Goal: Information Seeking & Learning: Learn about a topic

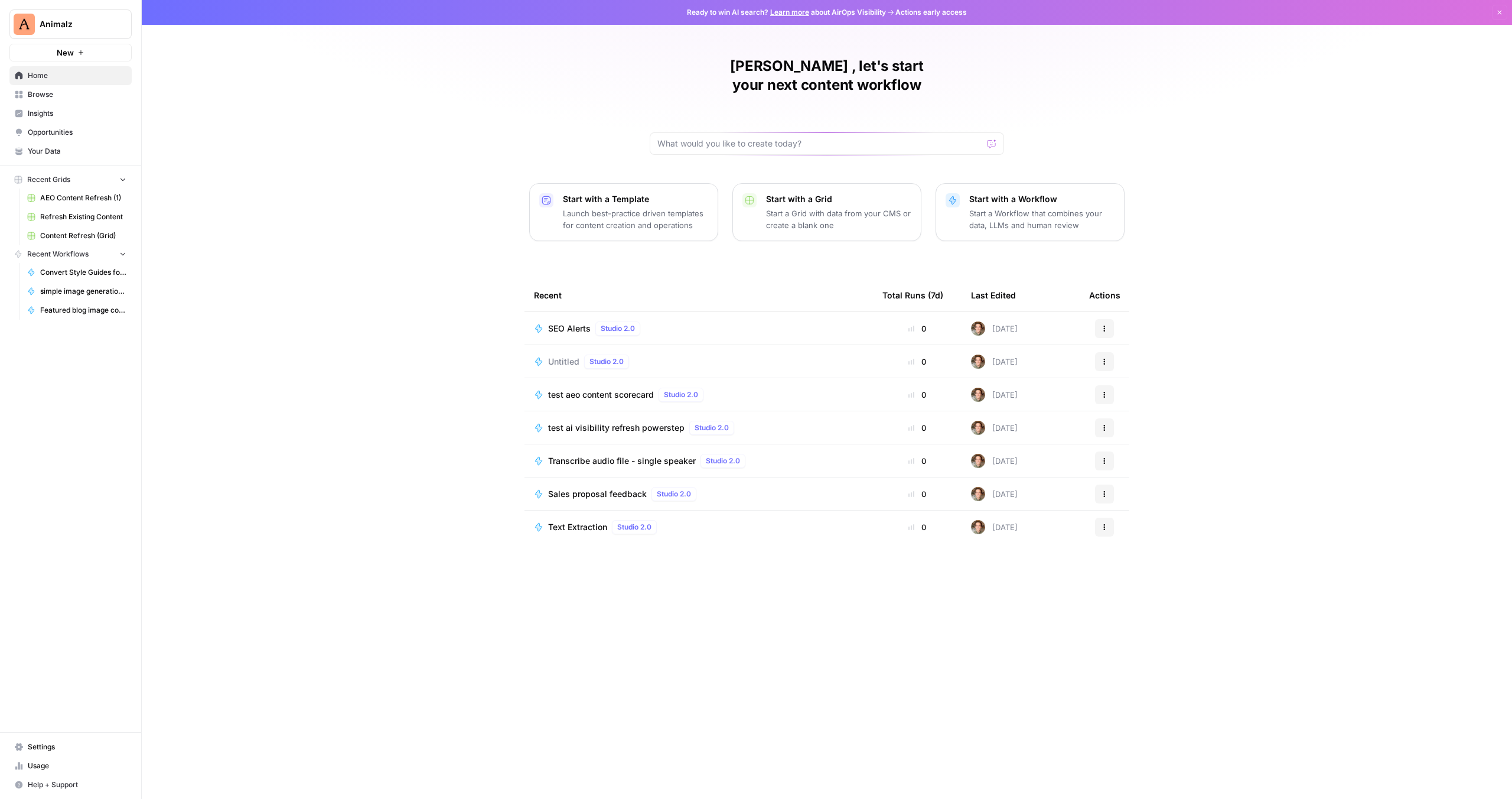
click at [578, 83] on div "[PERSON_NAME] , let's start your next content workflow Start with a Template La…" at bounding box center [827, 399] width 1370 height 799
click at [41, 113] on span "Insights" at bounding box center [77, 114] width 98 height 10
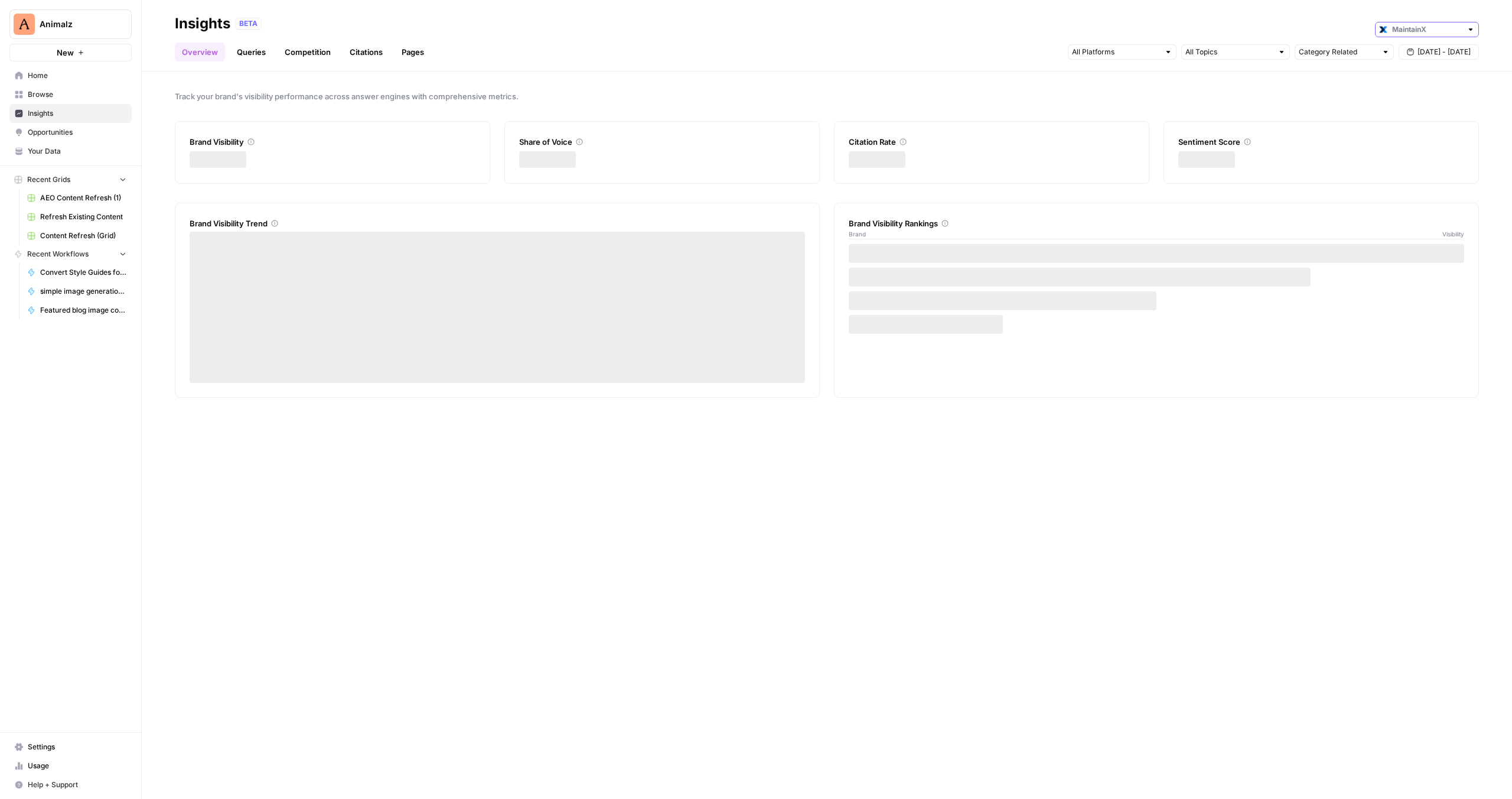
click at [1420, 33] on input "text" at bounding box center [1427, 30] width 70 height 12
click at [1418, 102] on span "OpenWrench" at bounding box center [1431, 105] width 66 height 12
type input "OpenWrench"
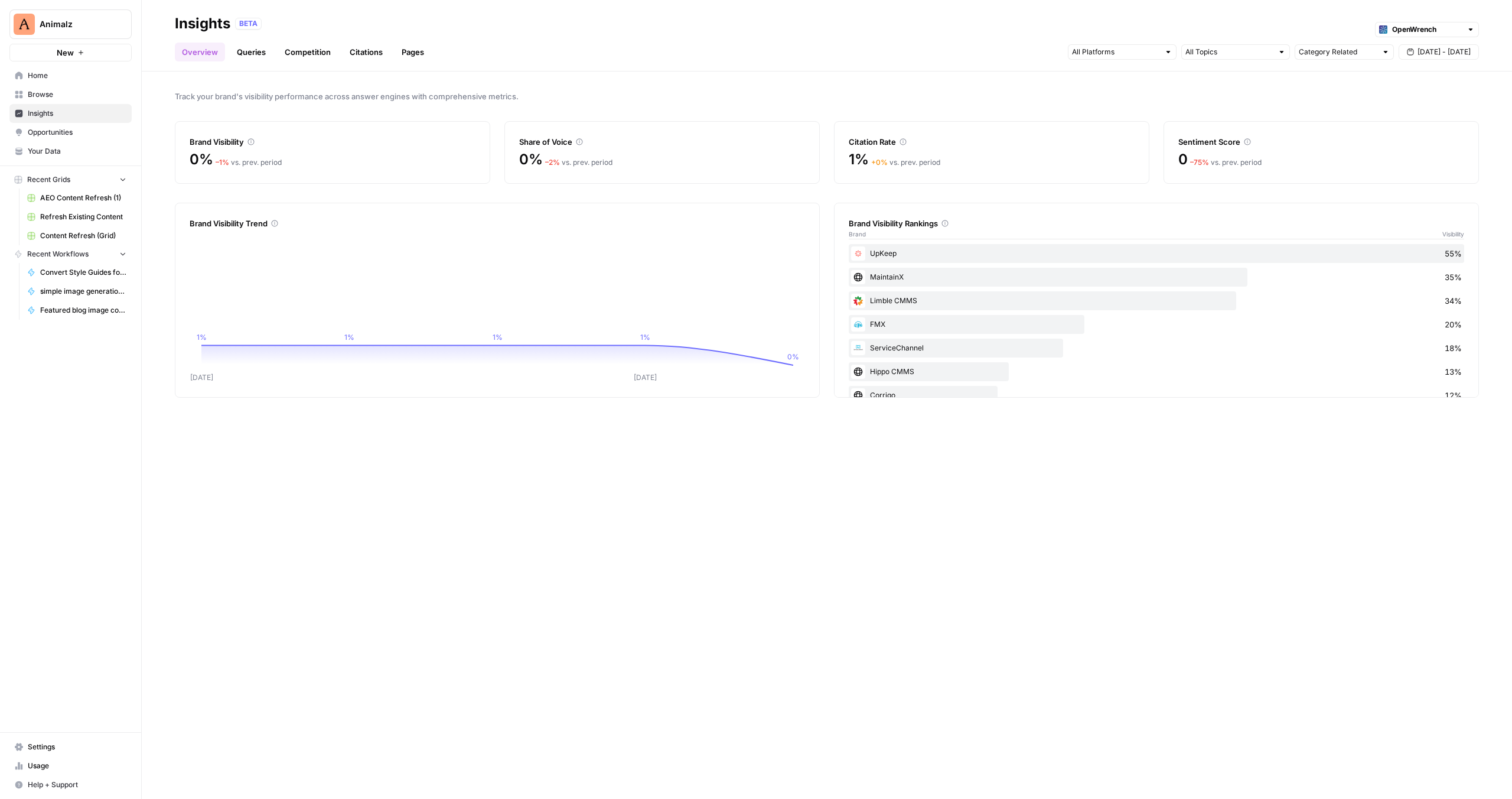
click at [235, 52] on link "Queries" at bounding box center [251, 52] width 43 height 19
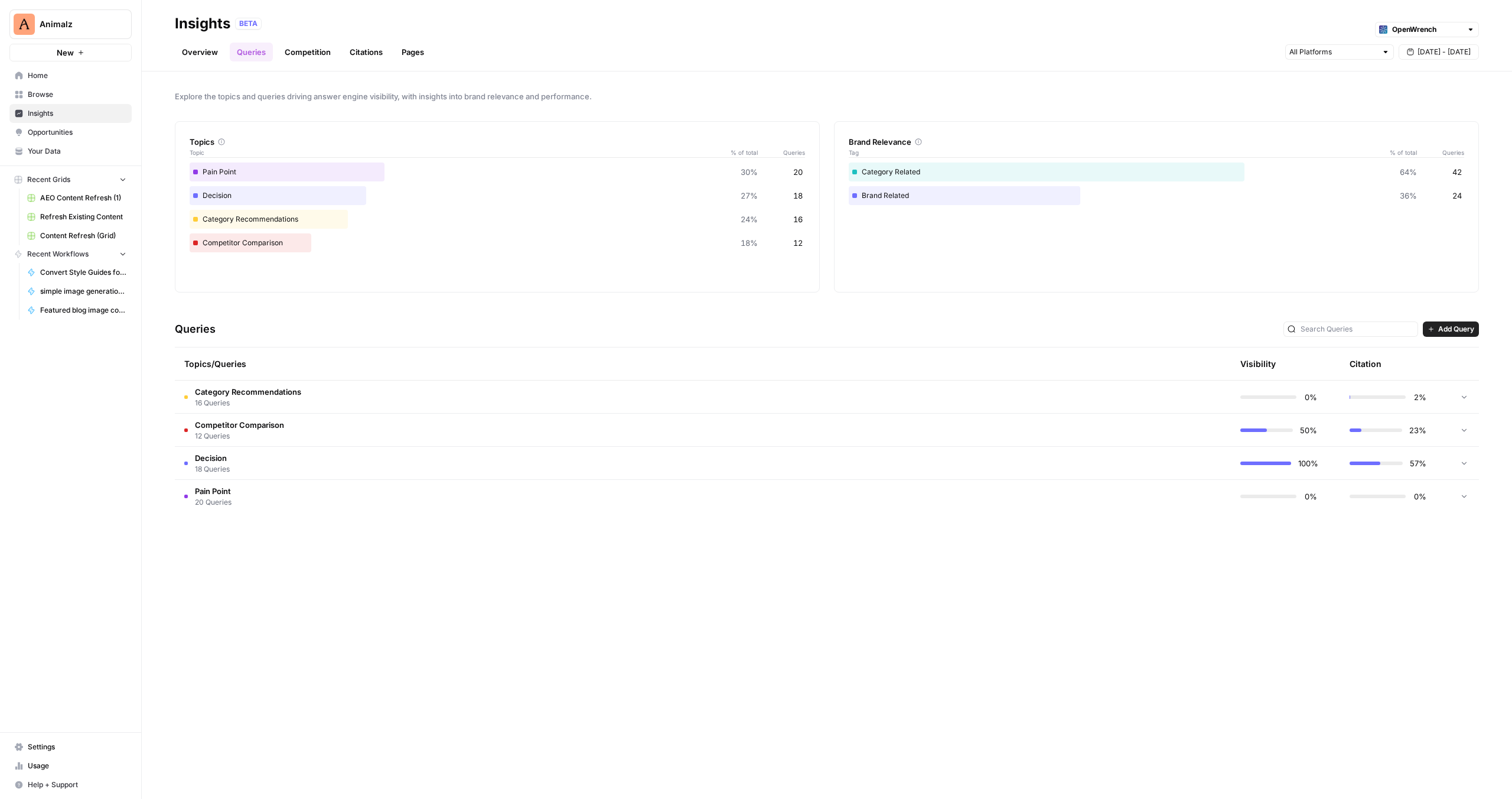
click at [263, 395] on span "Category Recommendations" at bounding box center [248, 392] width 106 height 12
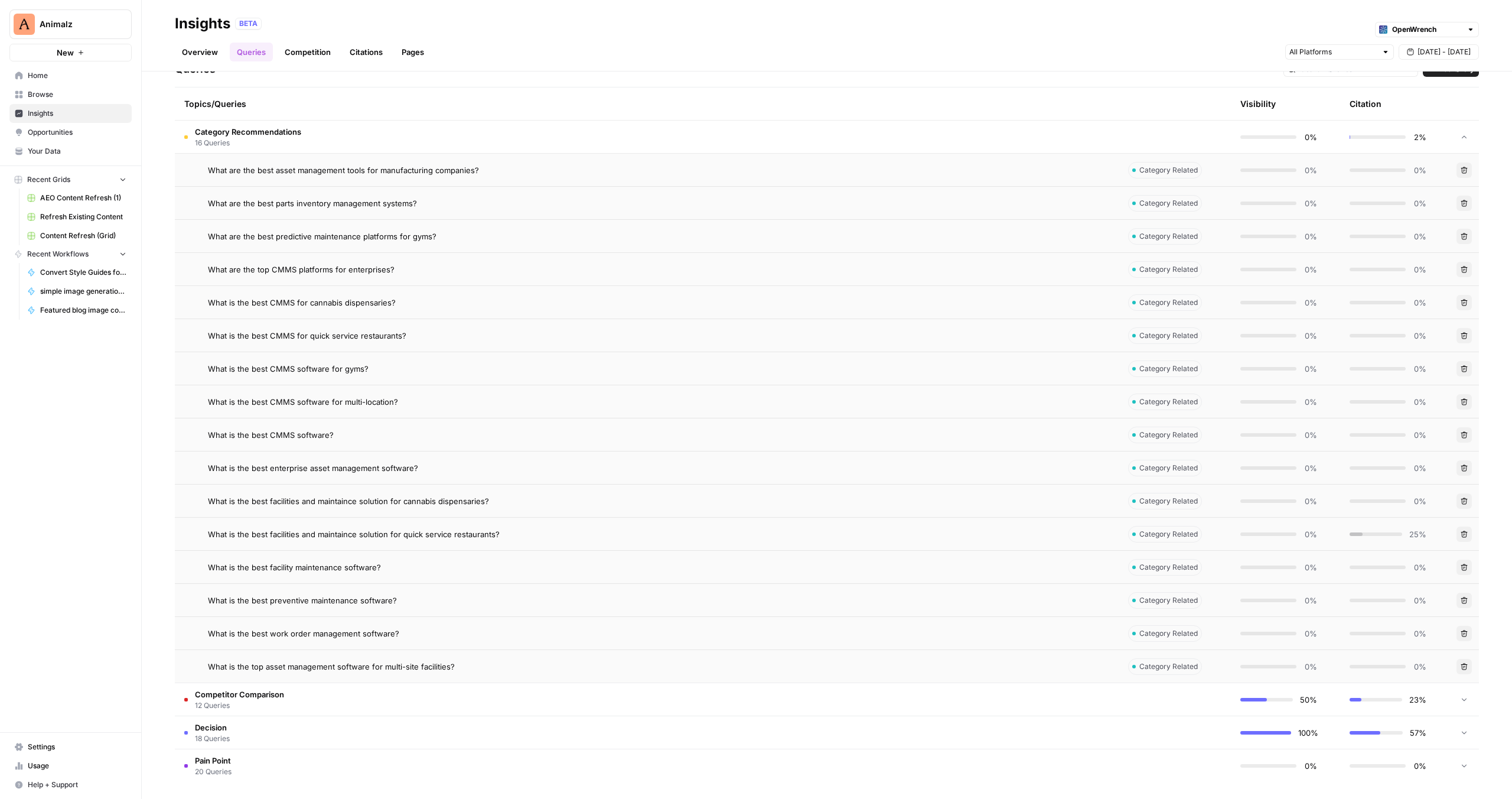
scroll to position [262, 0]
click at [343, 733] on td "Decision 18 Queries" at bounding box center [647, 730] width 944 height 32
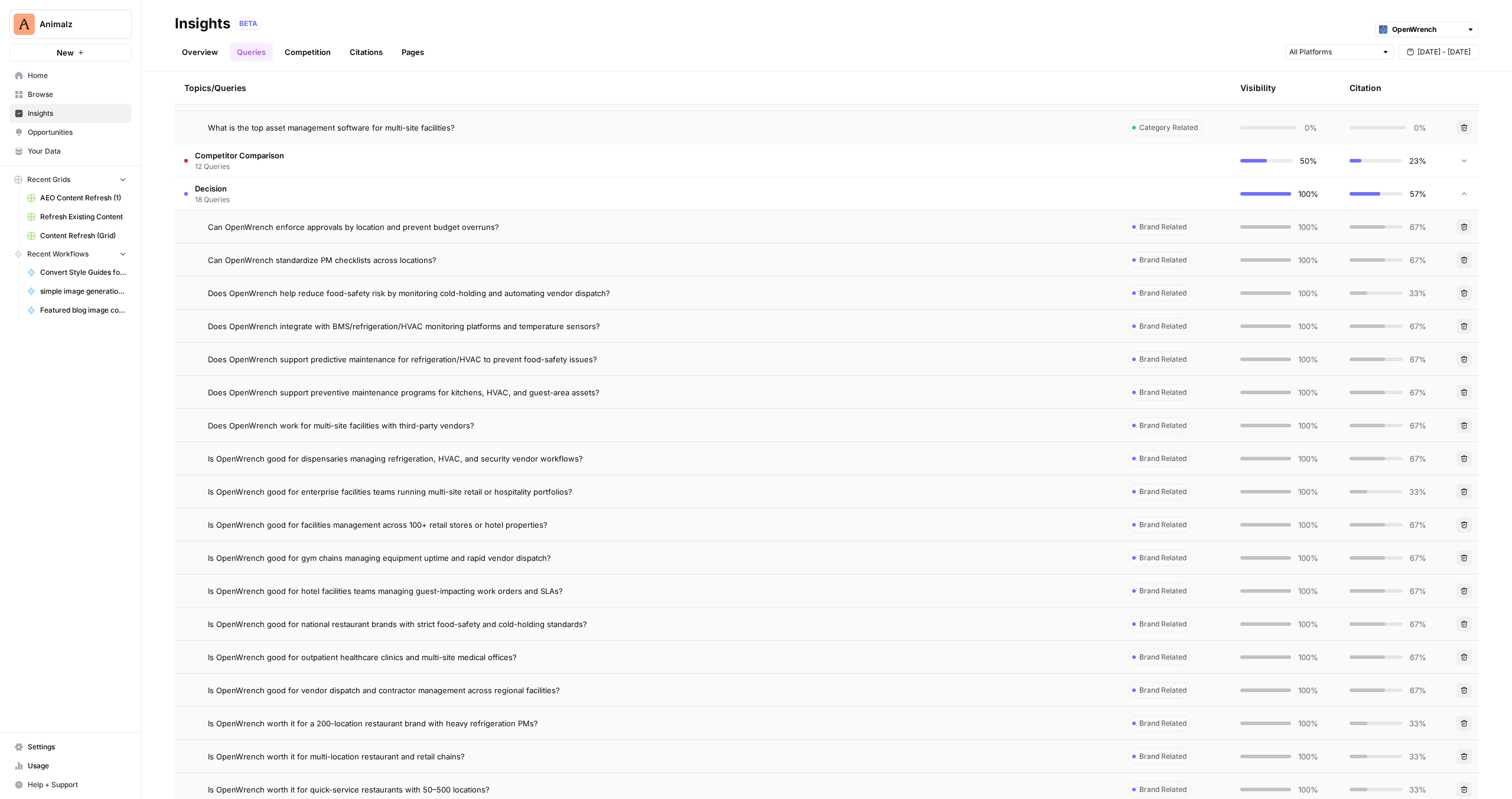
scroll to position [858, 0]
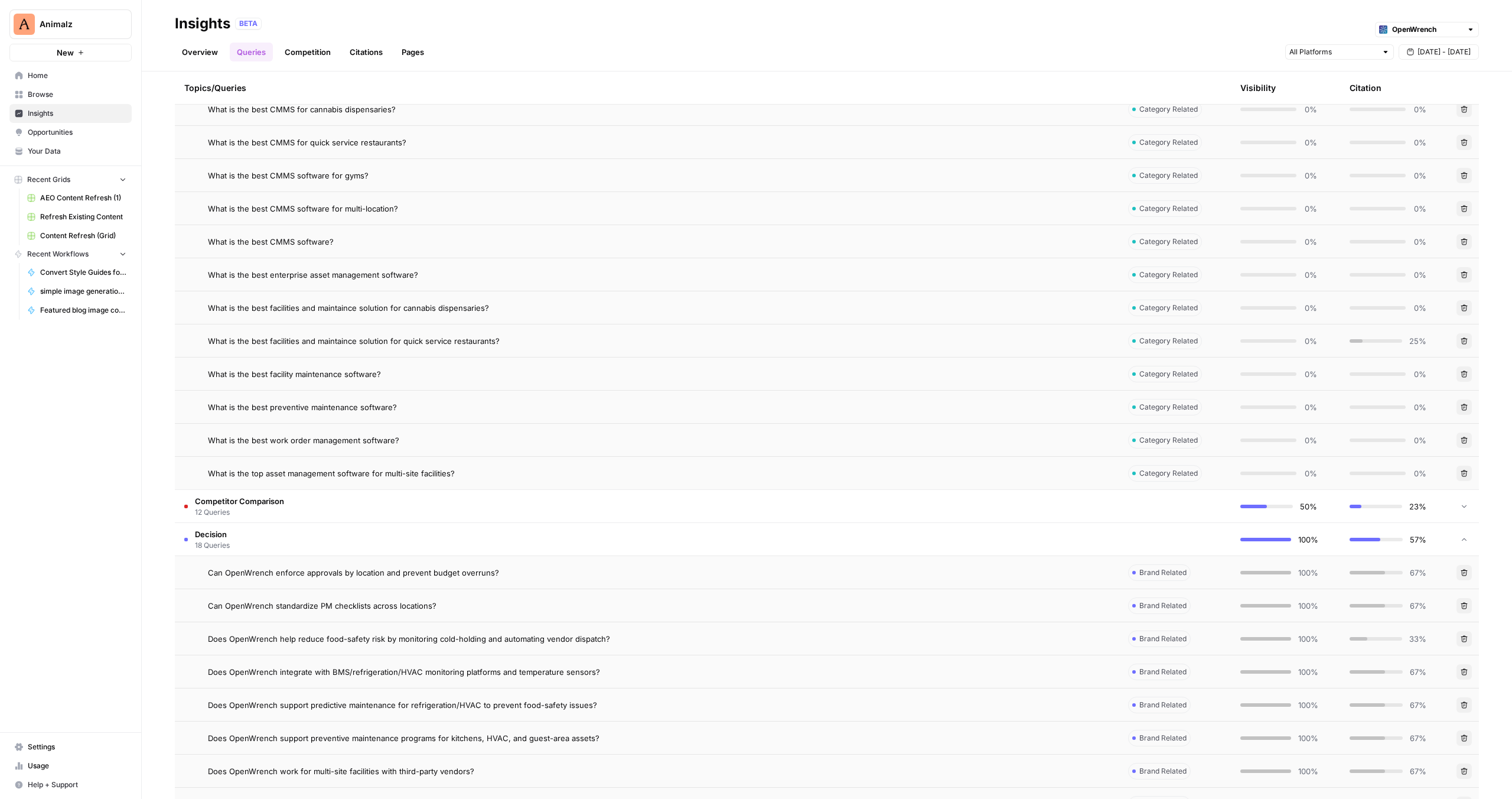
click at [283, 532] on td "Decision 18 Queries" at bounding box center [647, 539] width 944 height 32
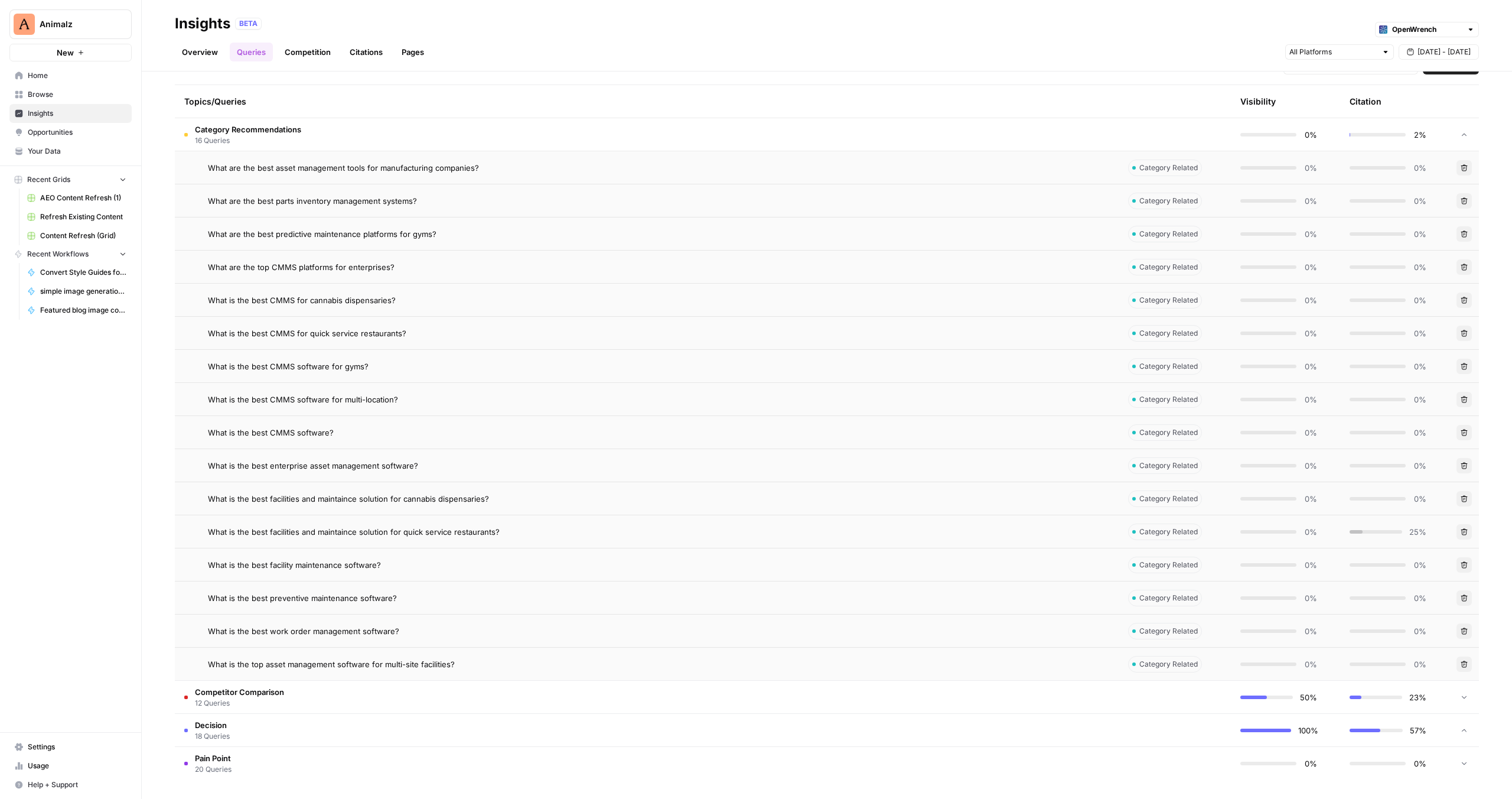
scroll to position [262, 0]
click at [351, 697] on td "Competitor Comparison 12 Queries" at bounding box center [647, 697] width 944 height 32
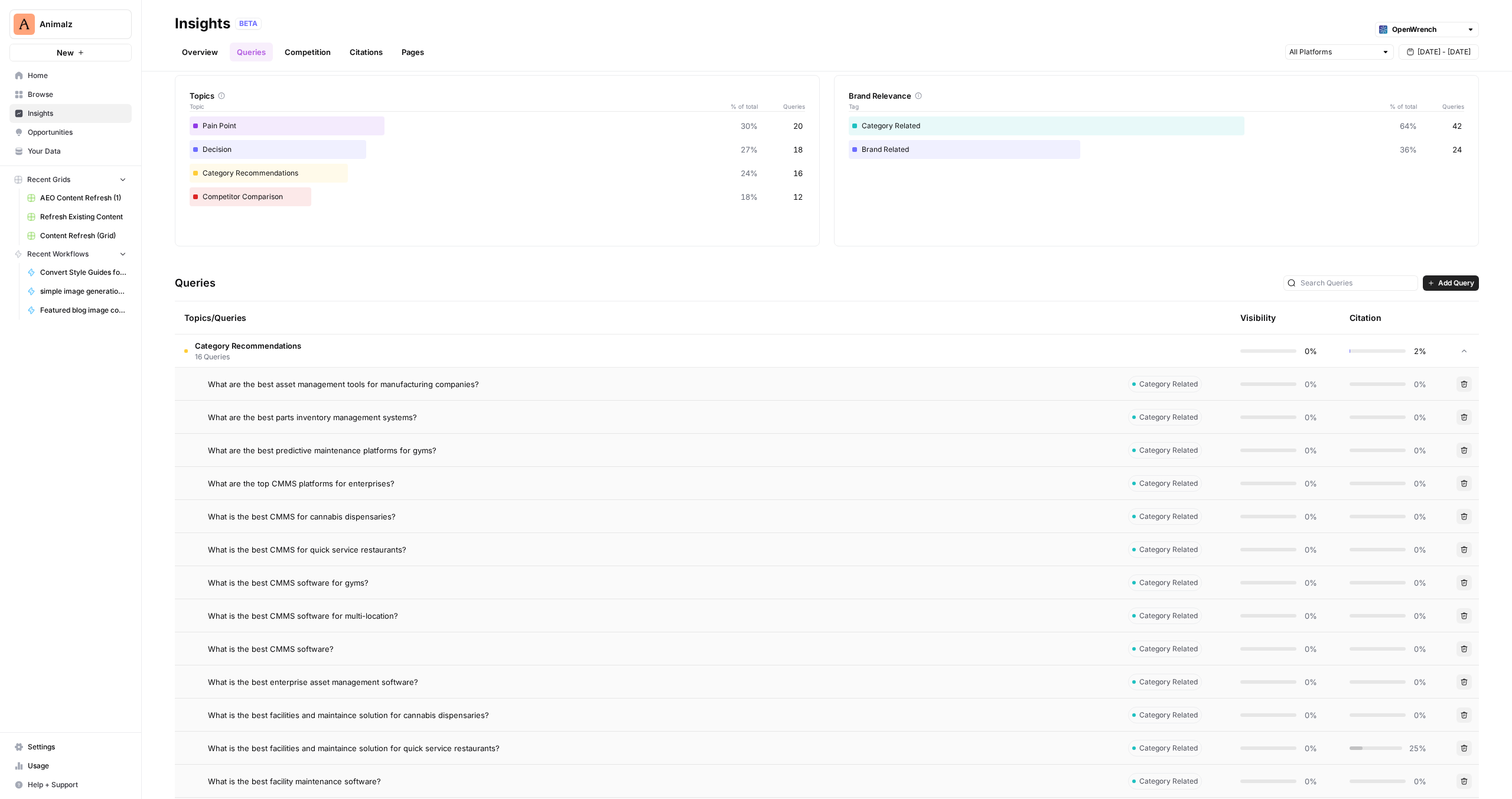
scroll to position [0, 0]
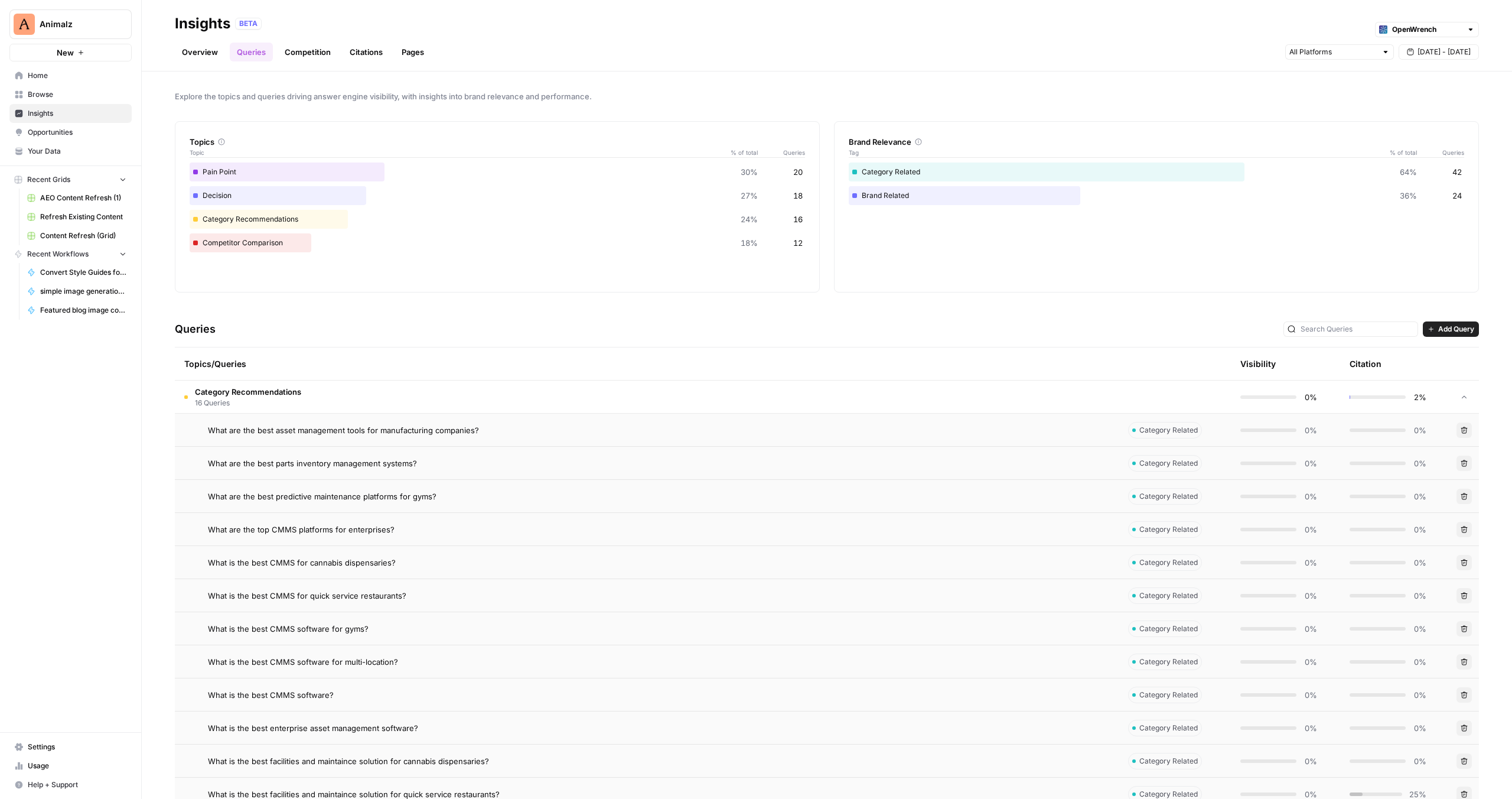
click at [425, 390] on td "Category Recommendations 16 Queries" at bounding box center [647, 397] width 944 height 32
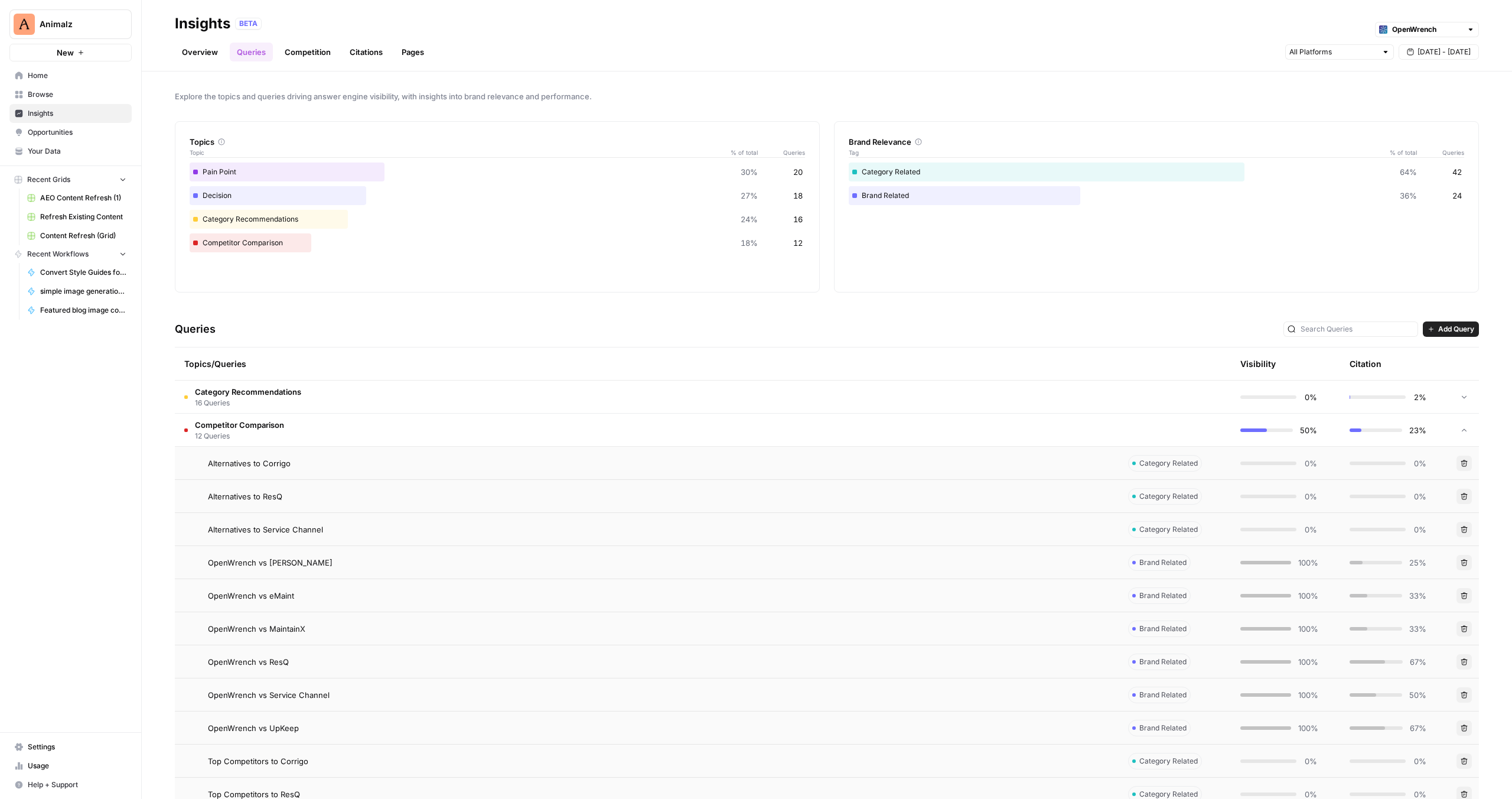
click at [462, 435] on td "Competitor Comparison 12 Queries" at bounding box center [647, 430] width 944 height 32
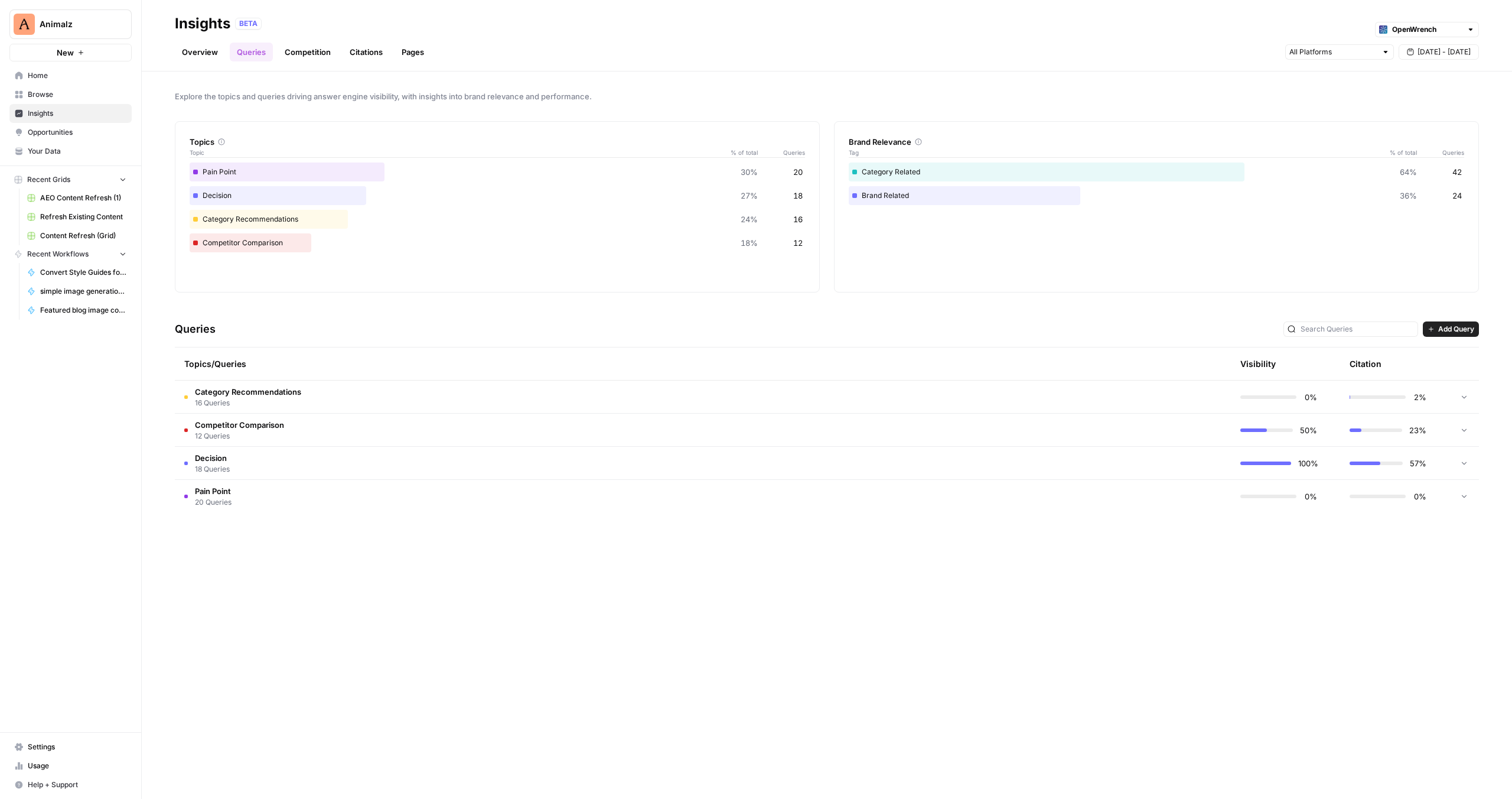
click at [431, 392] on td "Category Recommendations 16 Queries" at bounding box center [647, 397] width 944 height 32
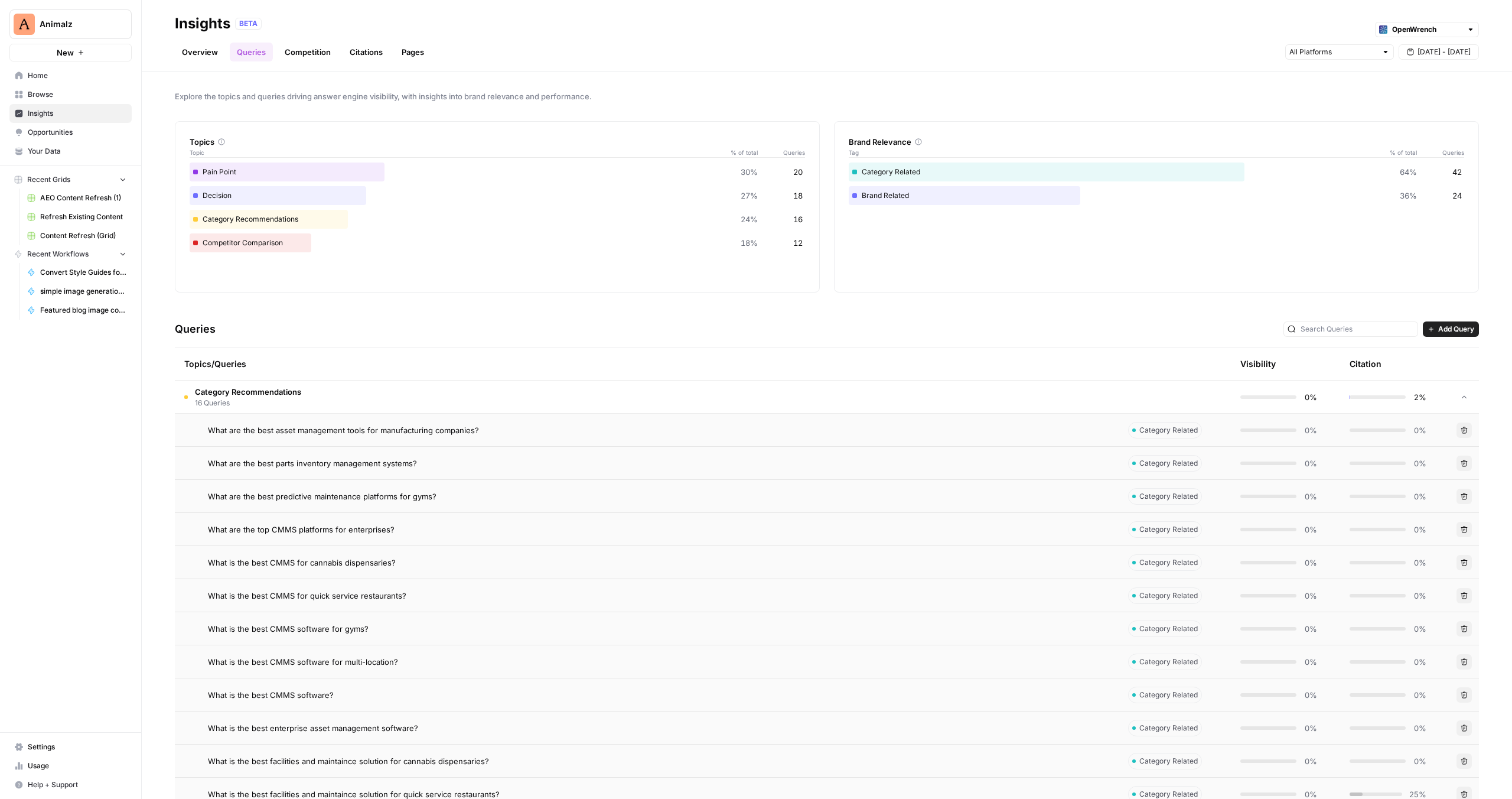
click at [404, 432] on span "What are the best asset management tools for manufacturing companies?" at bounding box center [343, 431] width 271 height 12
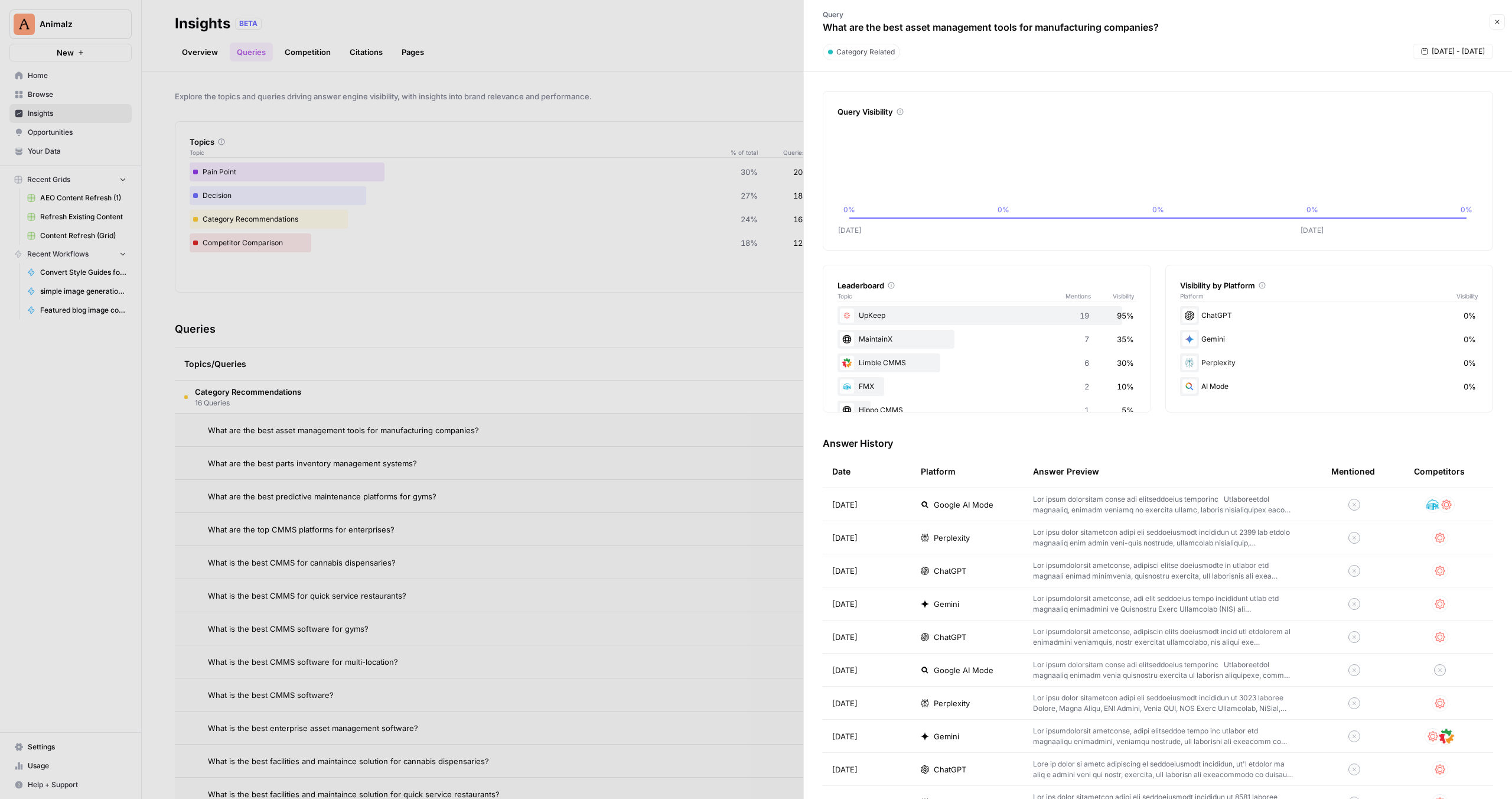
click at [595, 109] on div at bounding box center [756, 399] width 1512 height 799
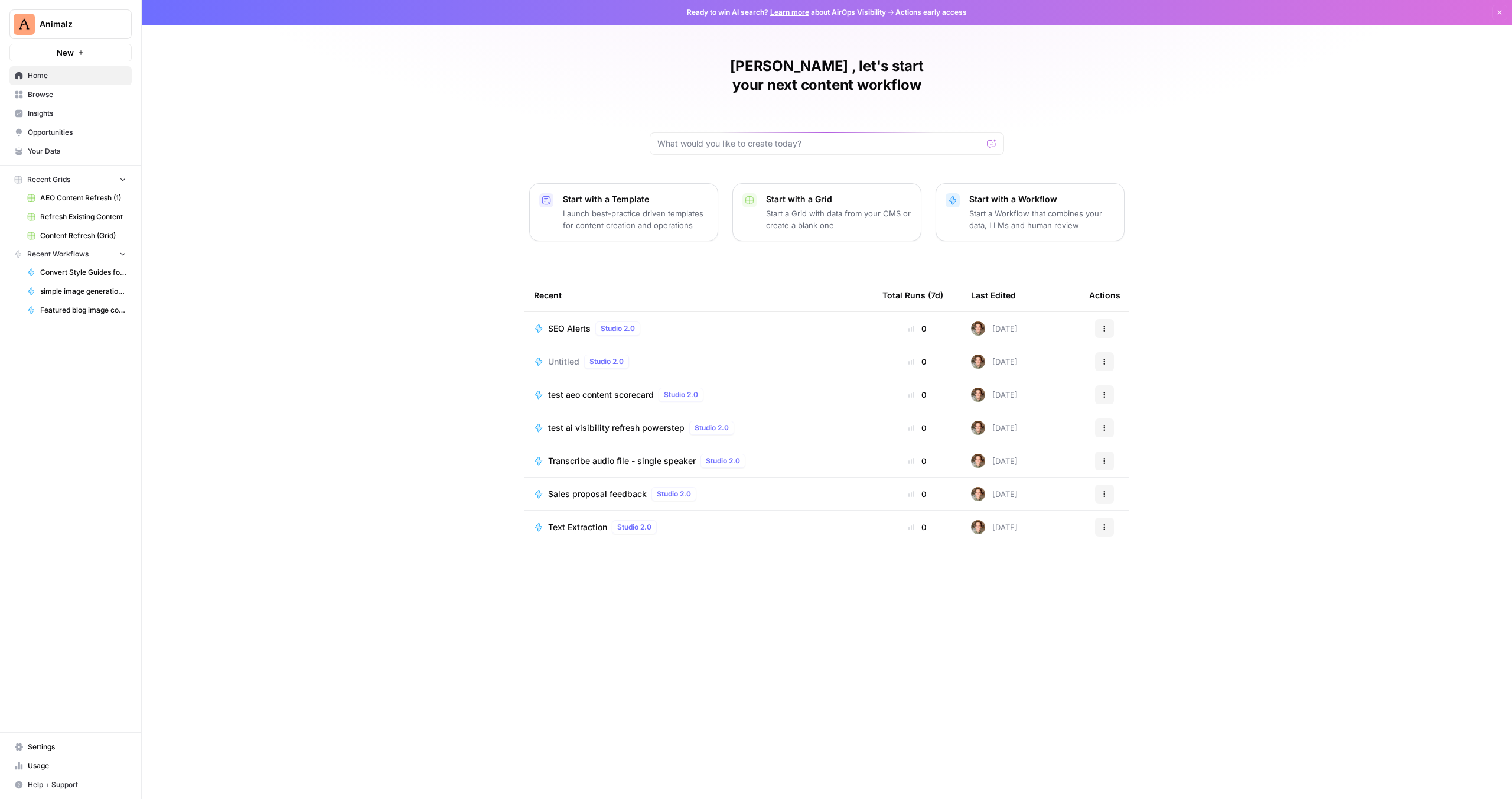
click at [48, 113] on span "Insights" at bounding box center [77, 114] width 98 height 10
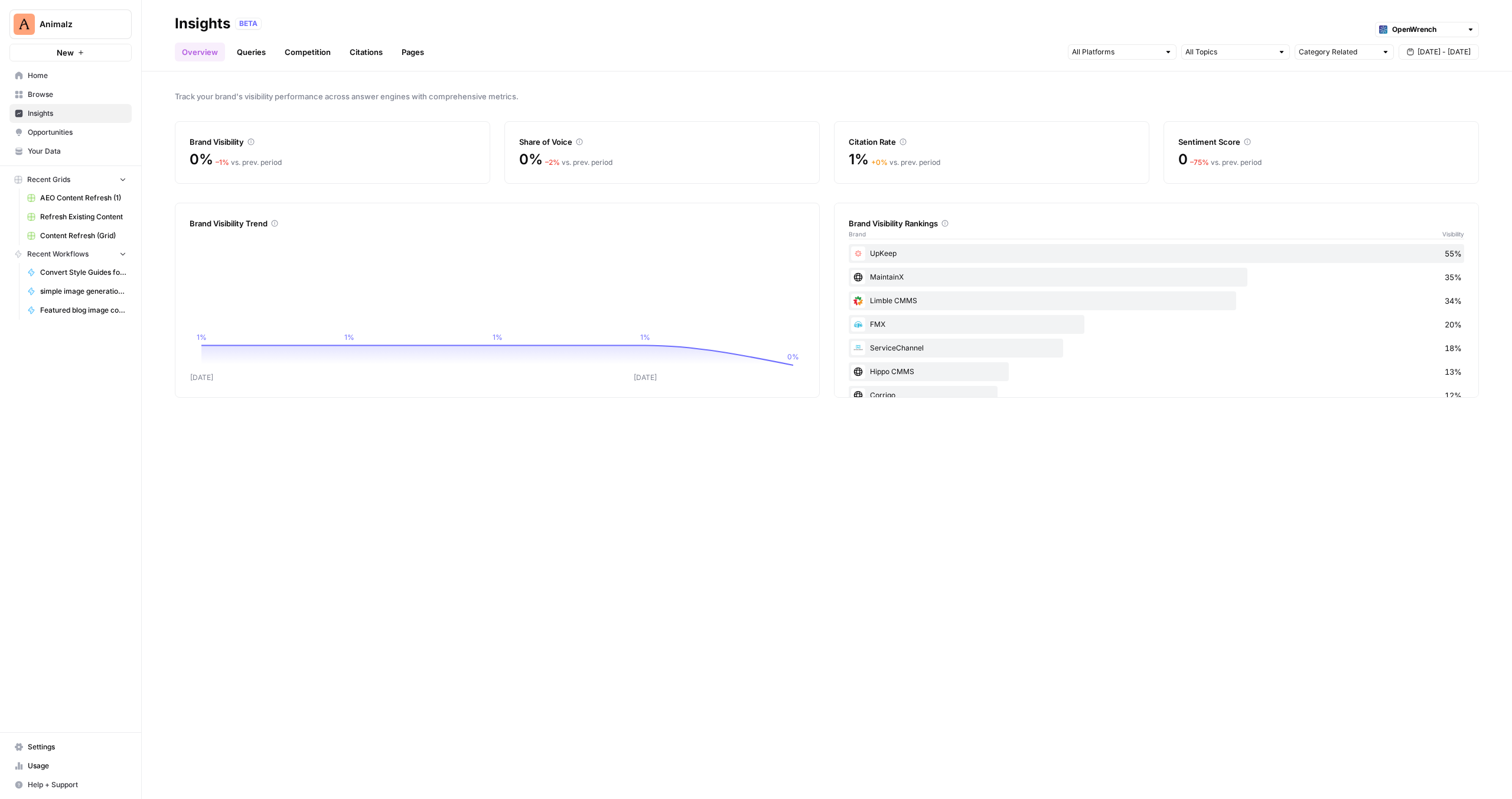
click at [612, 61] on div "Overview Queries Competition Citations Pages Category Related [DATE] - [DATE]" at bounding box center [827, 47] width 1304 height 28
click at [252, 56] on link "Queries" at bounding box center [251, 52] width 43 height 19
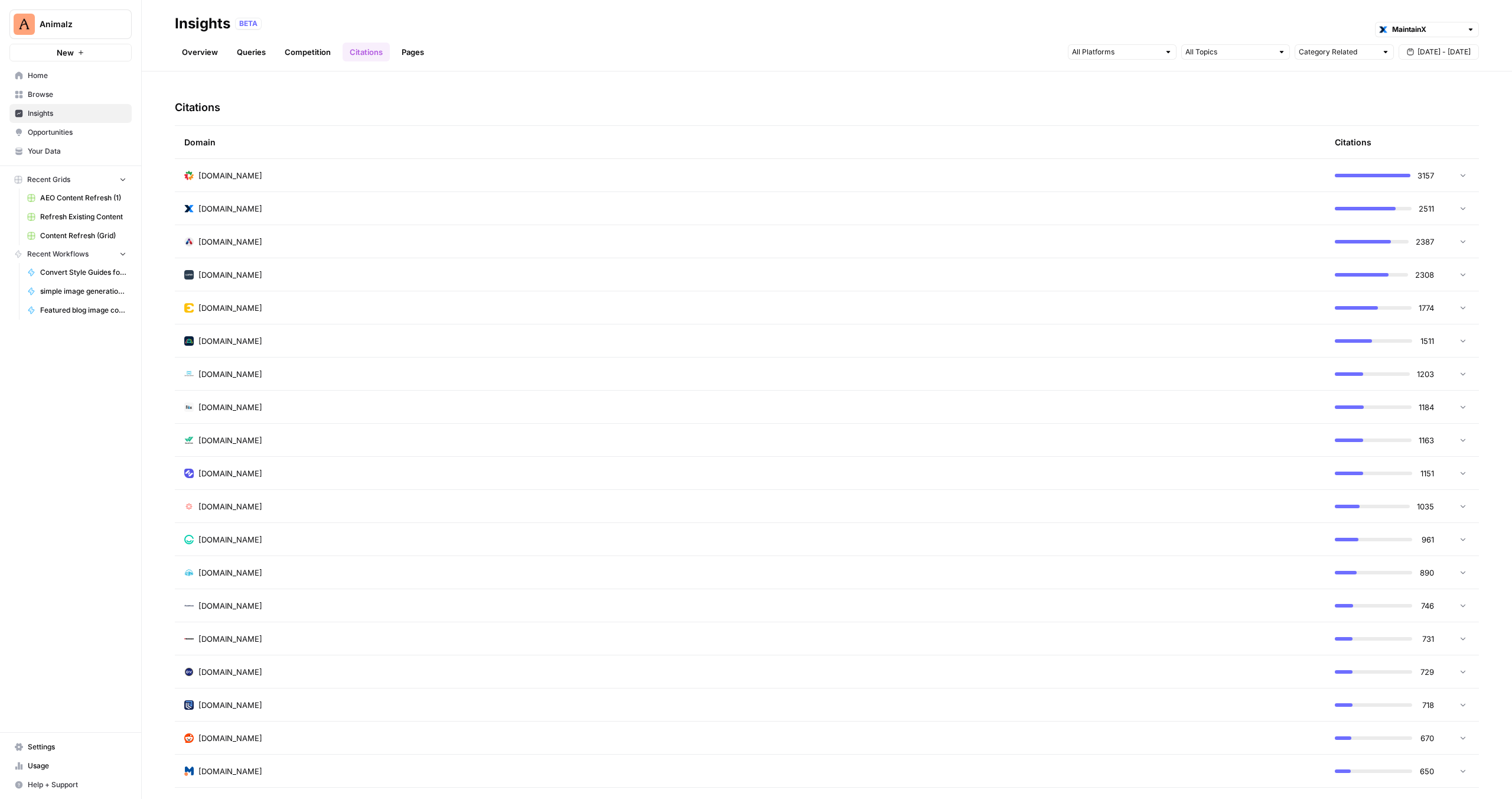
scroll to position [331, 0]
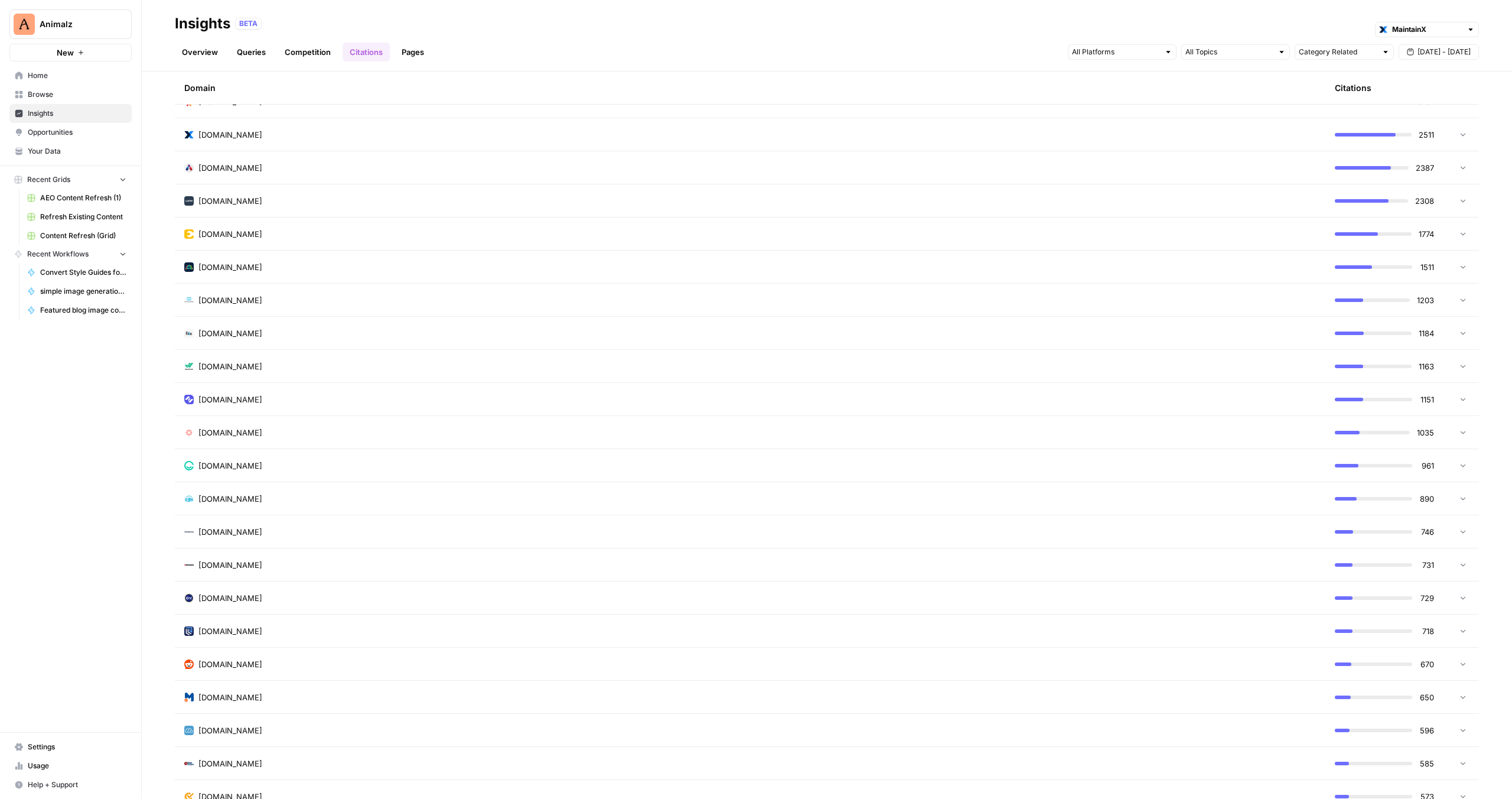
click at [273, 663] on div "[DOMAIN_NAME]" at bounding box center [750, 664] width 1132 height 12
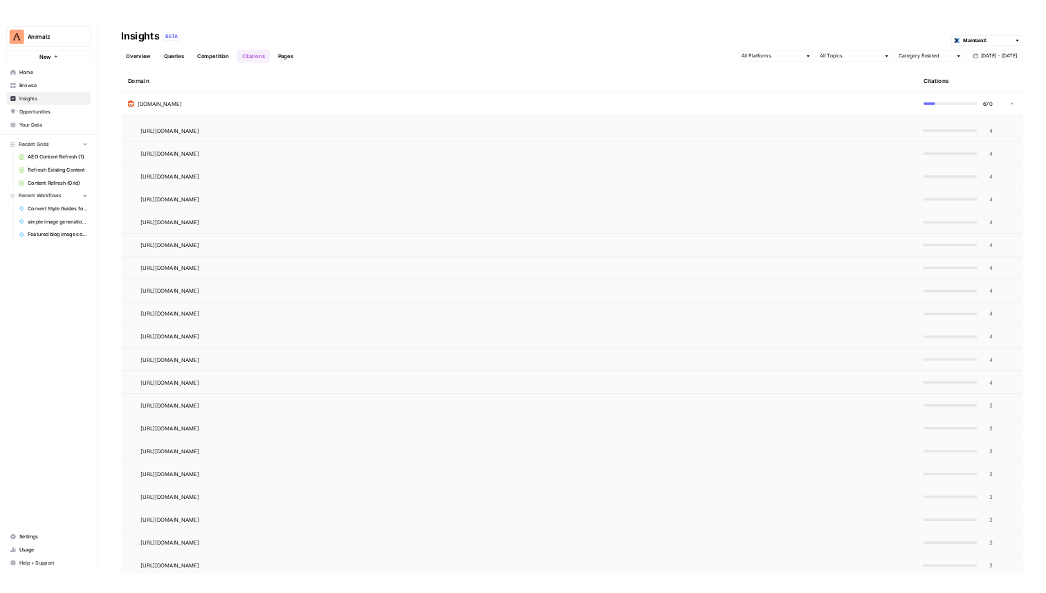
scroll to position [2243, 0]
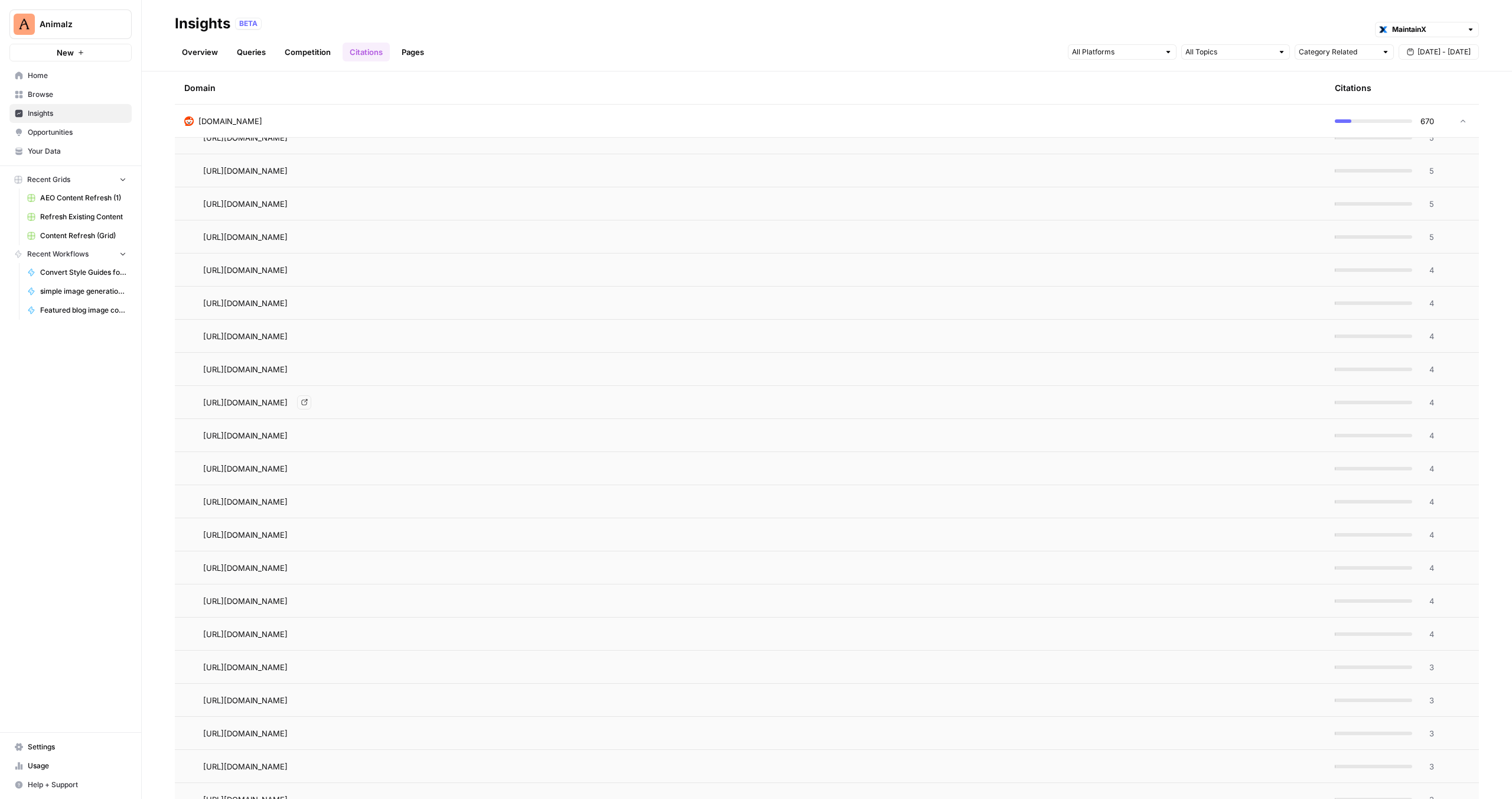
click at [288, 402] on span "[URL][DOMAIN_NAME]" at bounding box center [245, 402] width 85 height 12
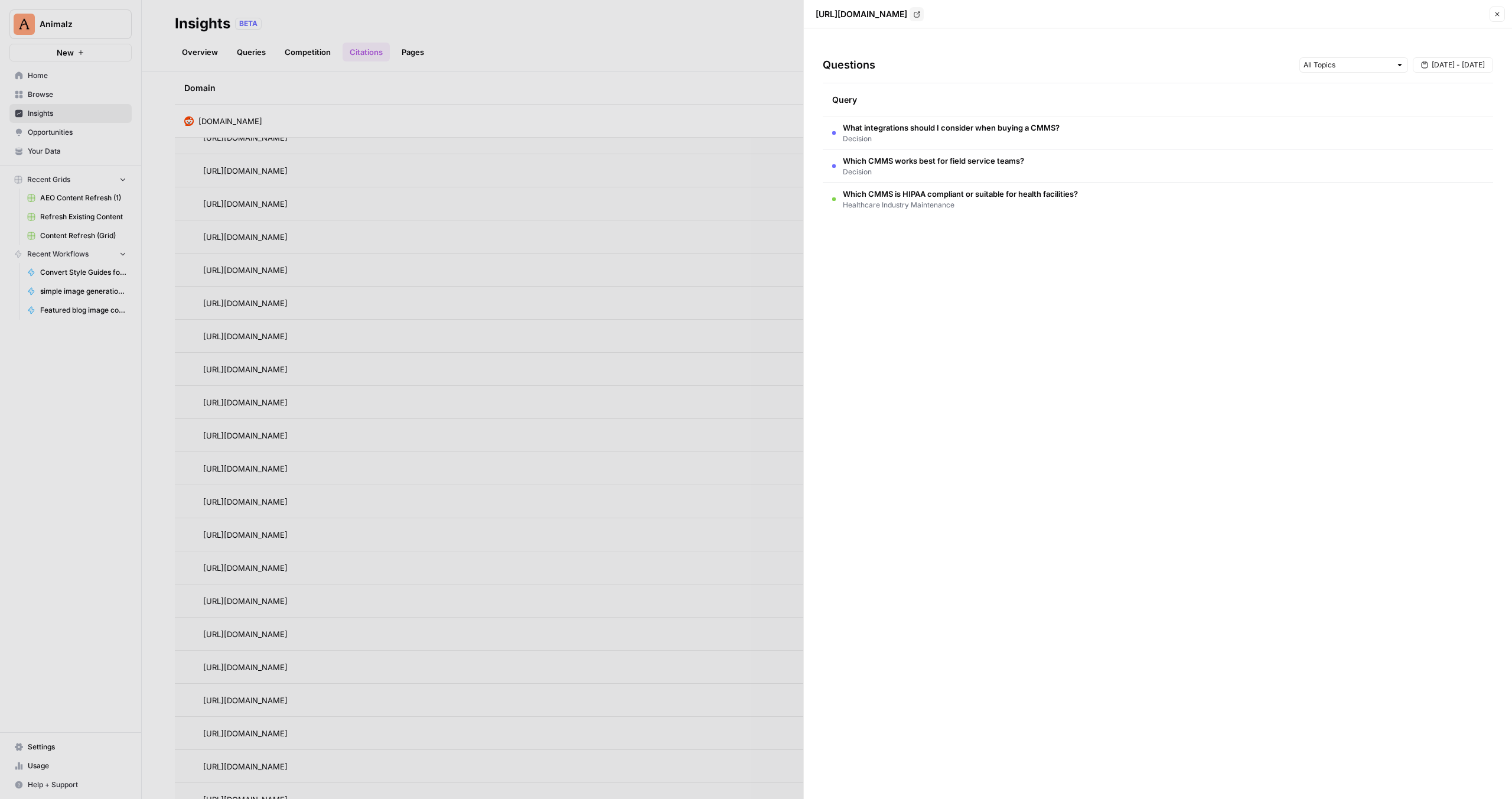
click at [566, 403] on div at bounding box center [756, 399] width 1512 height 799
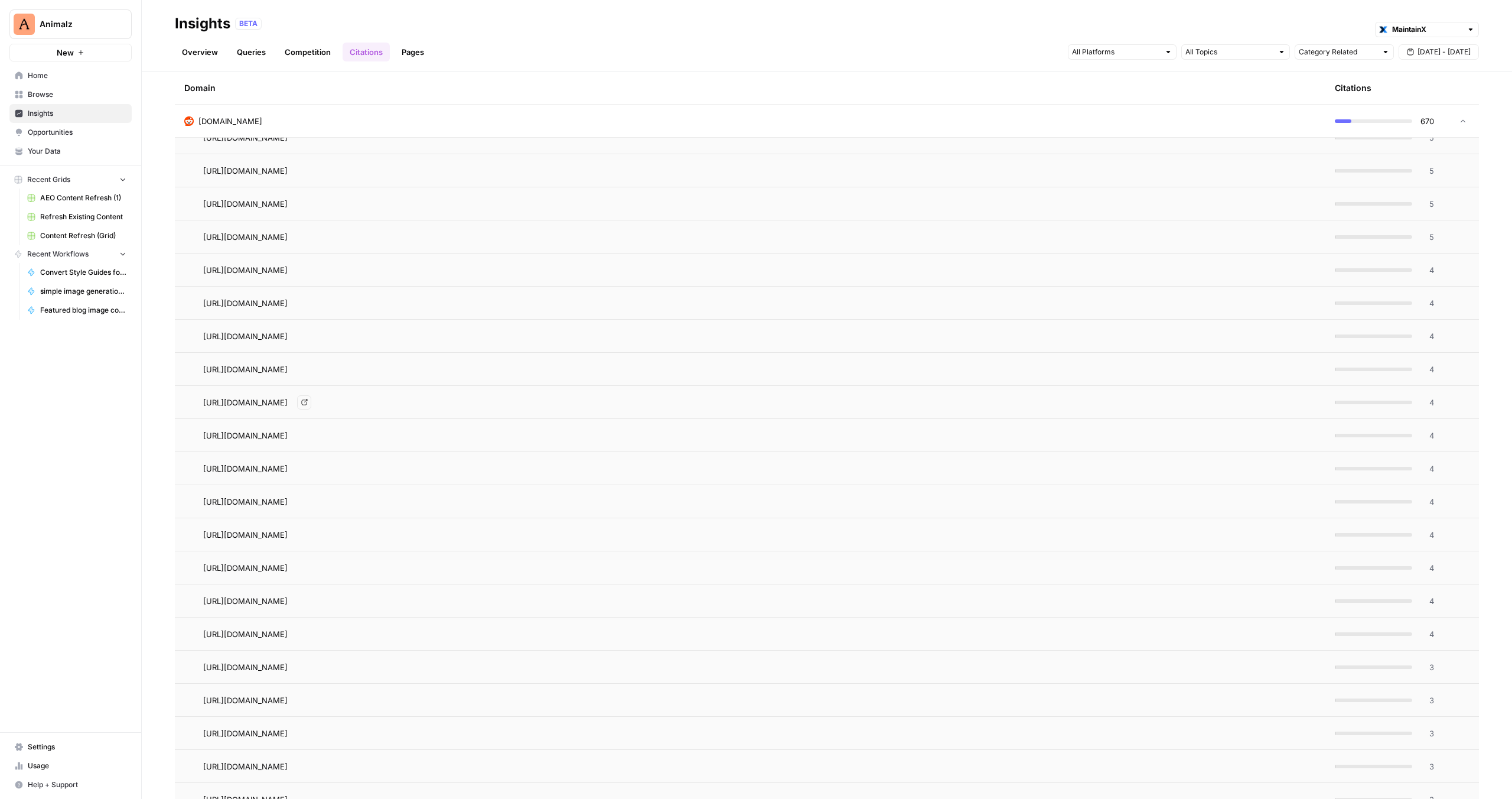
click at [308, 404] on icon "Go to page https://www.reddit.com/r/engineering/comments/pnm8ul/cmms_software_s…" at bounding box center [305, 402] width 7 height 7
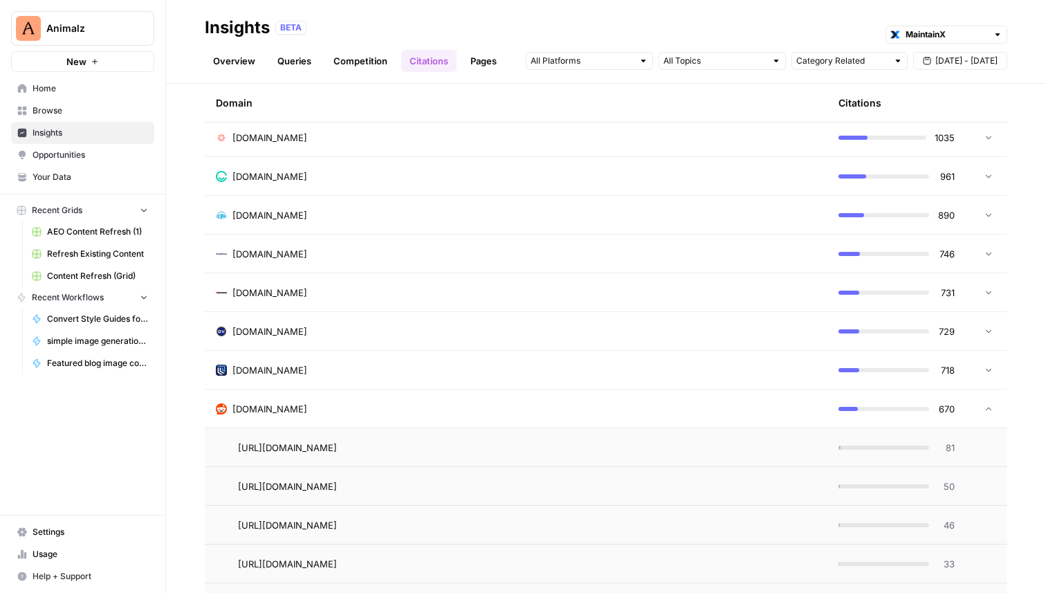
scroll to position [894, 0]
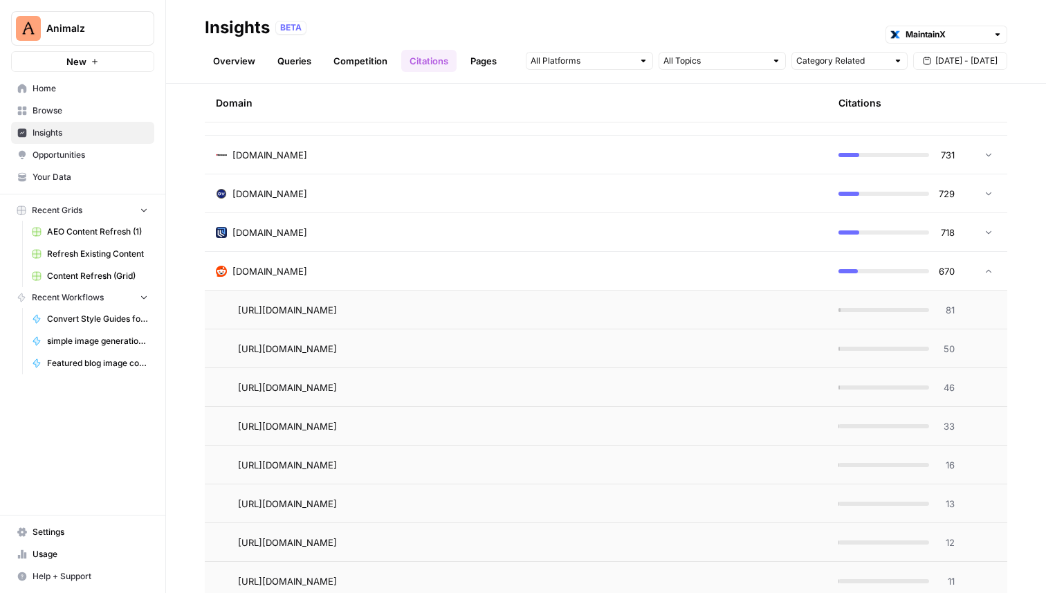
click at [281, 275] on div "reddit.com" at bounding box center [516, 271] width 600 height 14
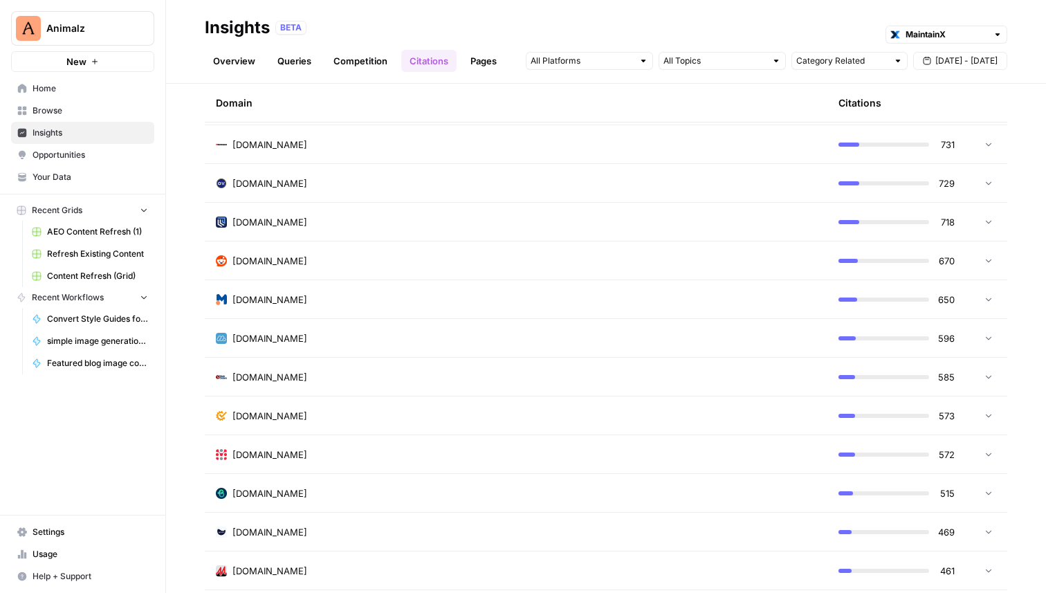
scroll to position [831, 0]
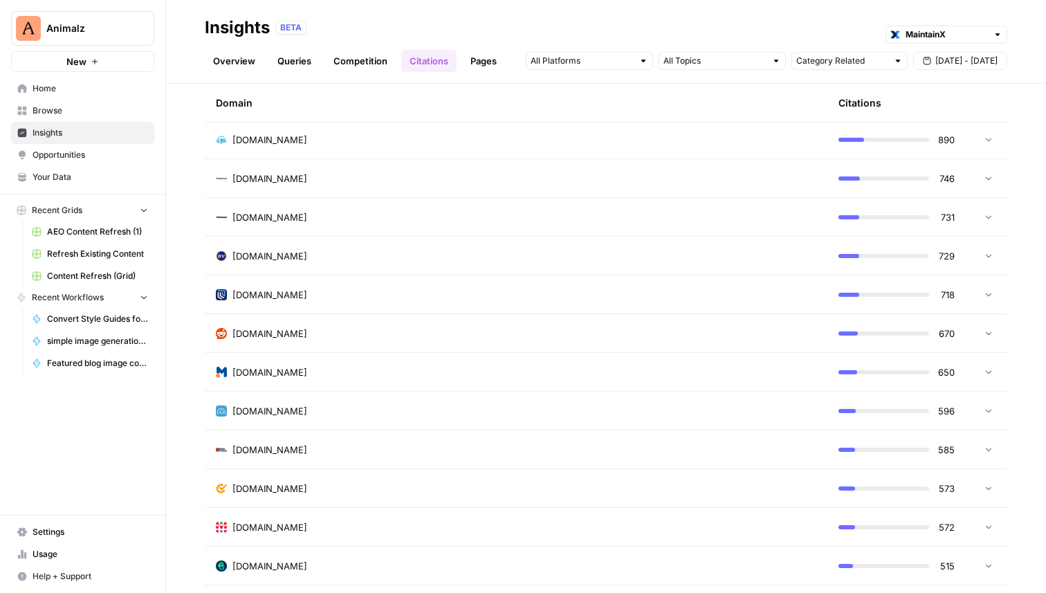
click at [309, 326] on div "reddit.com" at bounding box center [516, 333] width 600 height 14
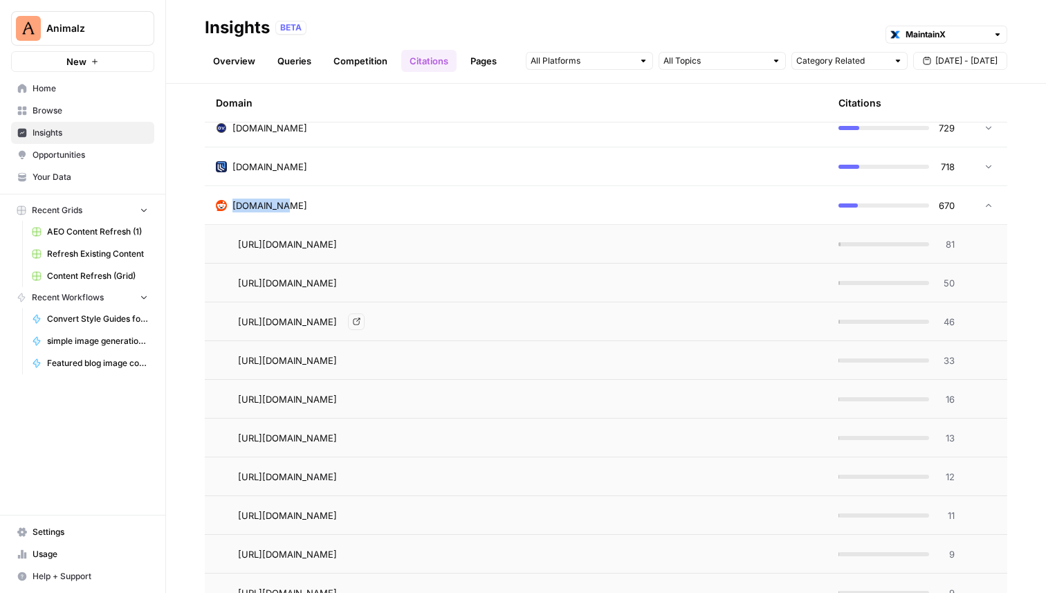
scroll to position [964, 0]
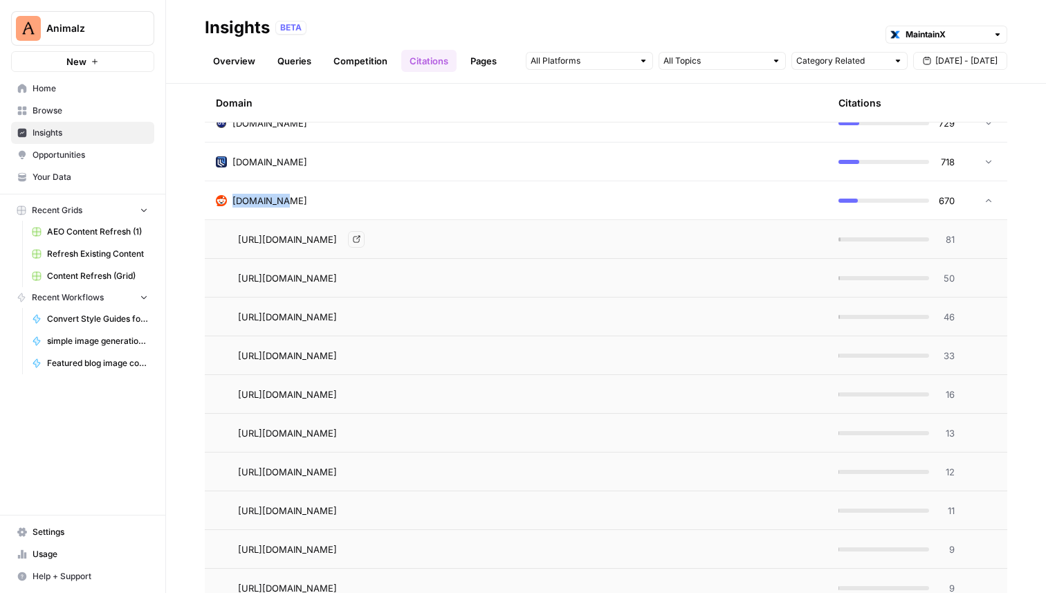
click at [360, 237] on icon "Go to page https://www.reddit.com/r/IndustrialMaintenance/comments/1alwopv/whic…" at bounding box center [357, 239] width 8 height 8
click at [360, 278] on icon "Go to page https://www.reddit.com/r/IndustrialMaintenance/comments/1b1b661/what…" at bounding box center [357, 278] width 8 height 8
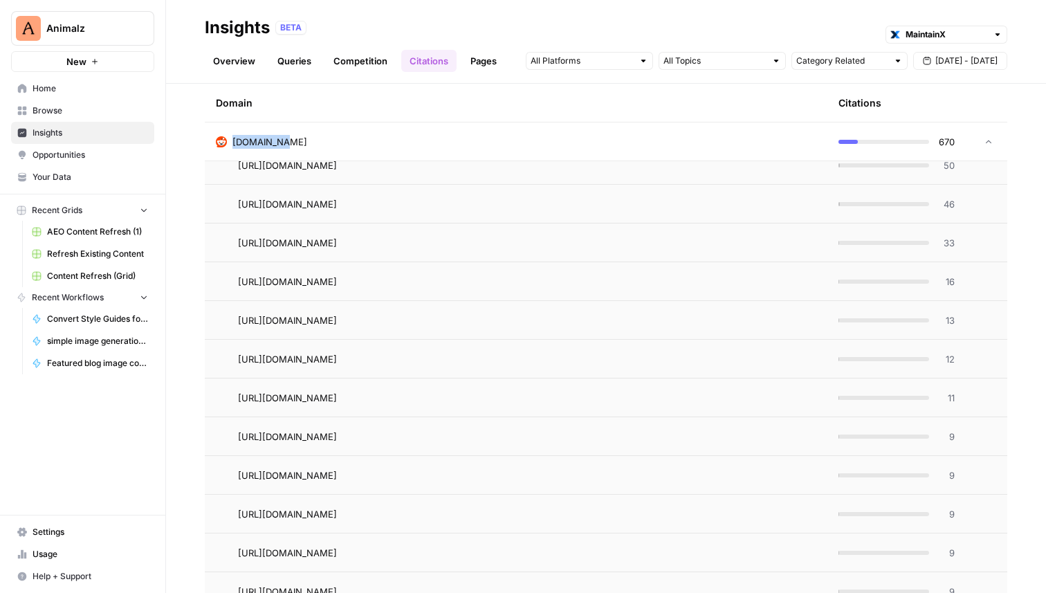
scroll to position [1084, 0]
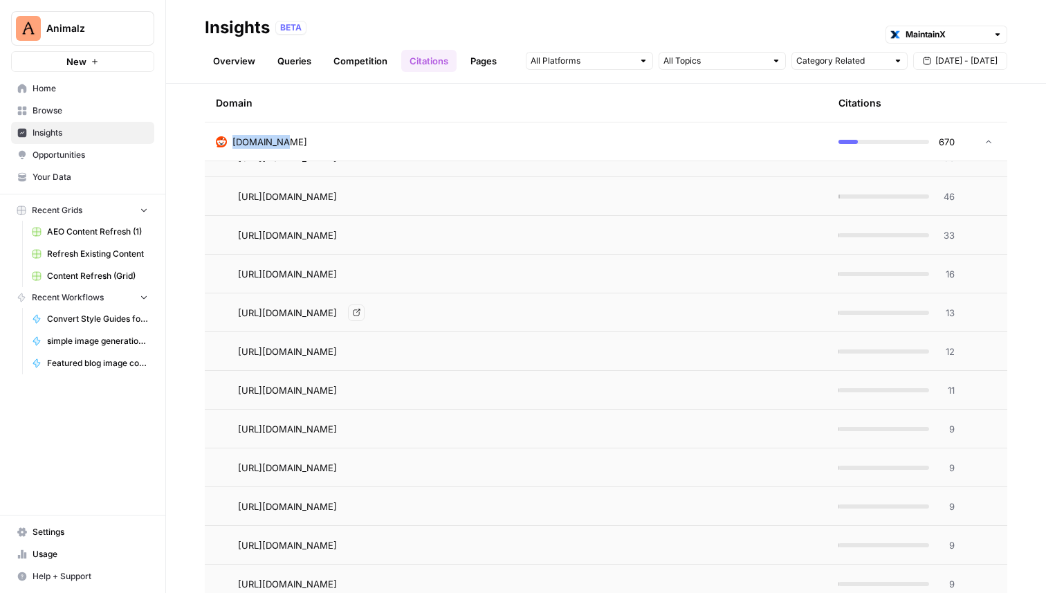
click at [360, 314] on icon "Go to page https://www.reddit.com/r/maintenance/comments/1b1axv6/what_is_the_be…" at bounding box center [357, 312] width 8 height 8
click at [360, 311] on icon "Go to page https://www.reddit.com/r/maintenance/comments/1b1axv6/what_is_the_be…" at bounding box center [357, 312] width 8 height 8
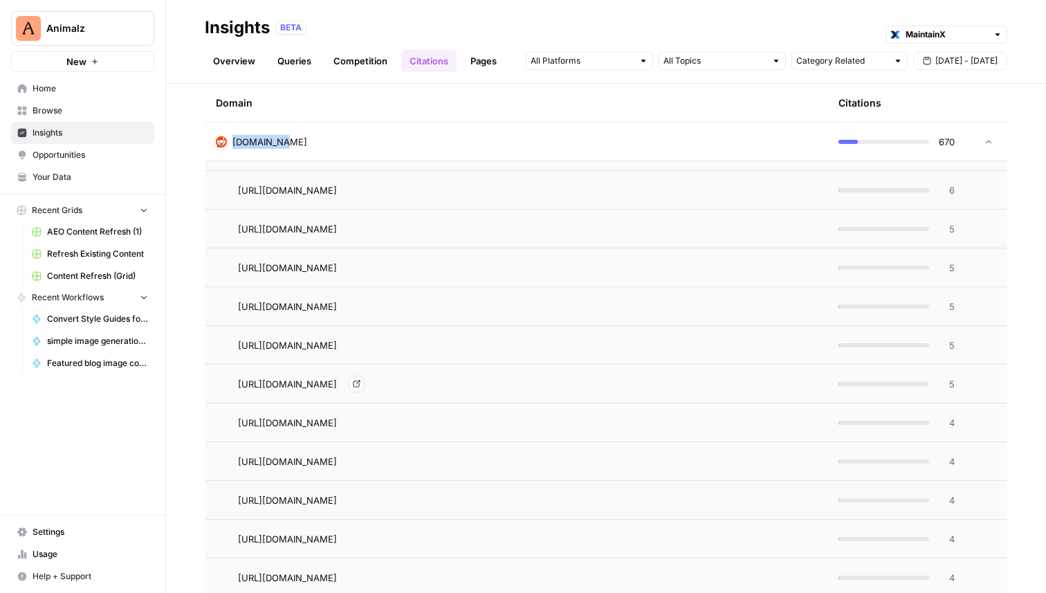
scroll to position [2133, 0]
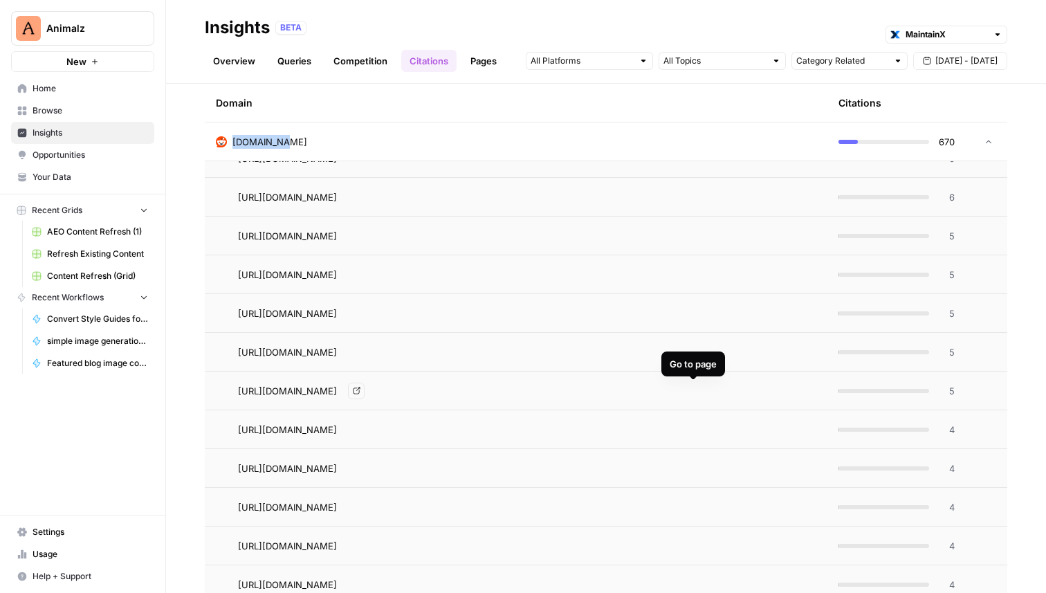
click at [360, 387] on icon "Go to page https://www.reddit.com/r/sysadmin/comments/1ldziij/how_are_you_track…" at bounding box center [357, 391] width 8 height 8
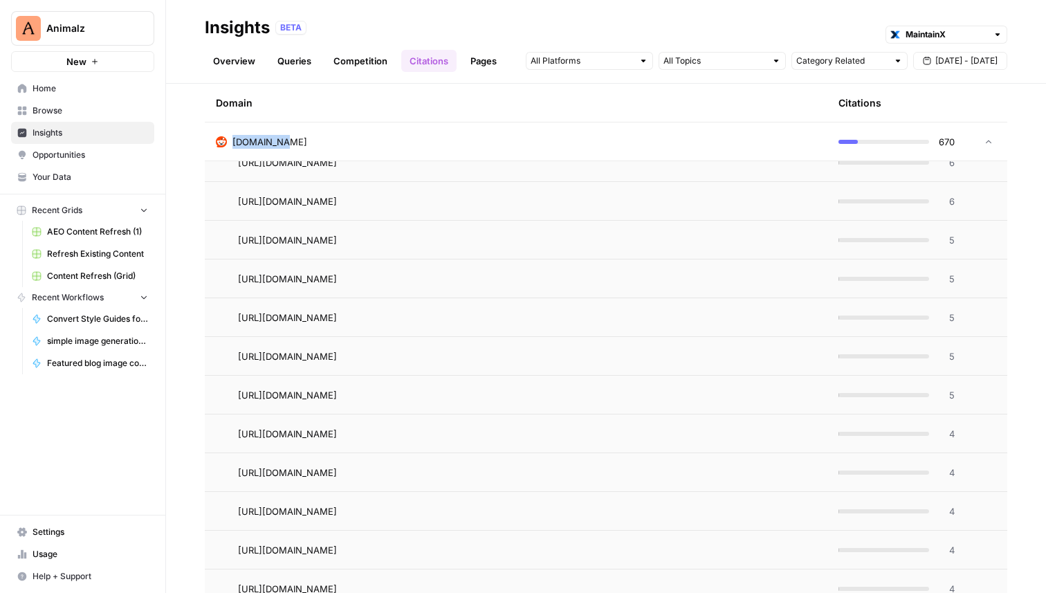
scroll to position [2120, 0]
